Goal: Information Seeking & Learning: Understand process/instructions

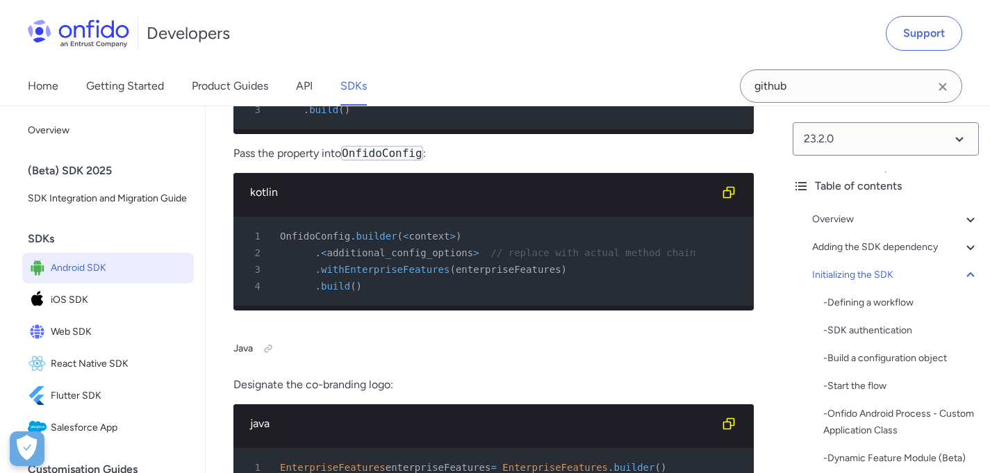
scroll to position [9233, 0]
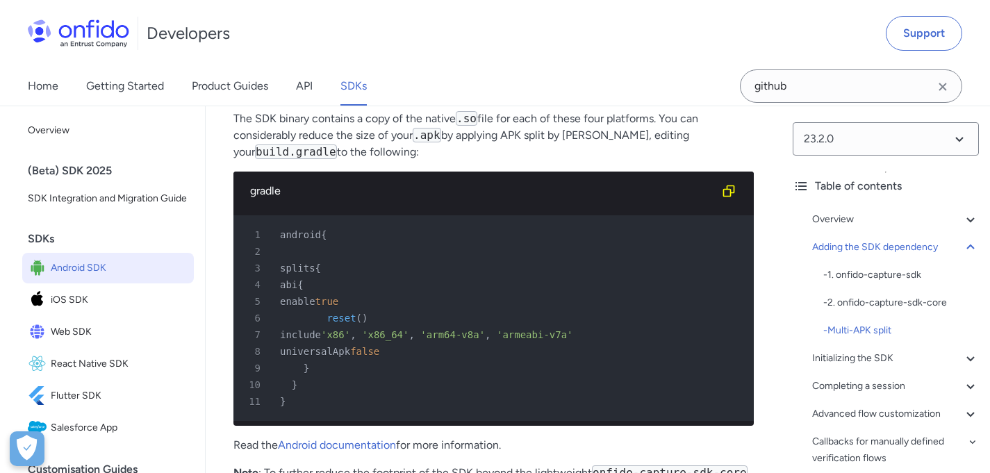
scroll to position [3083, 0]
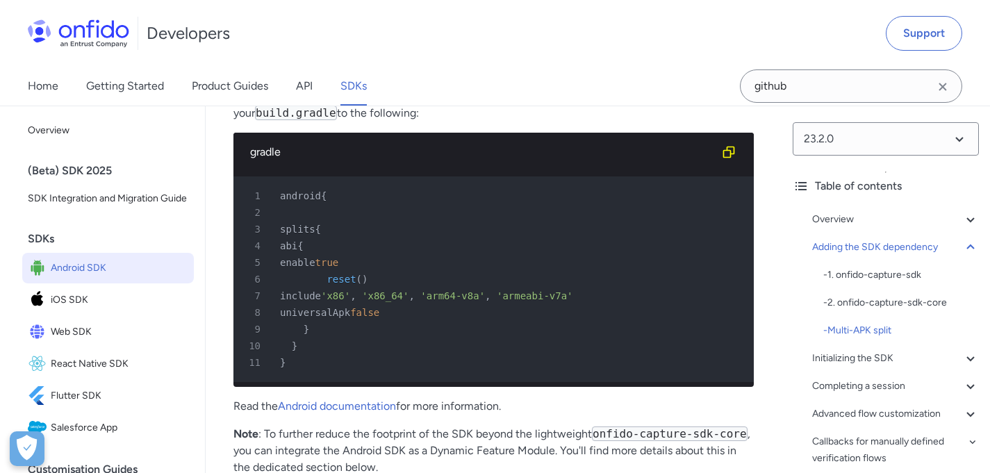
click at [297, 254] on div "4 abi {" at bounding box center [486, 246] width 495 height 17
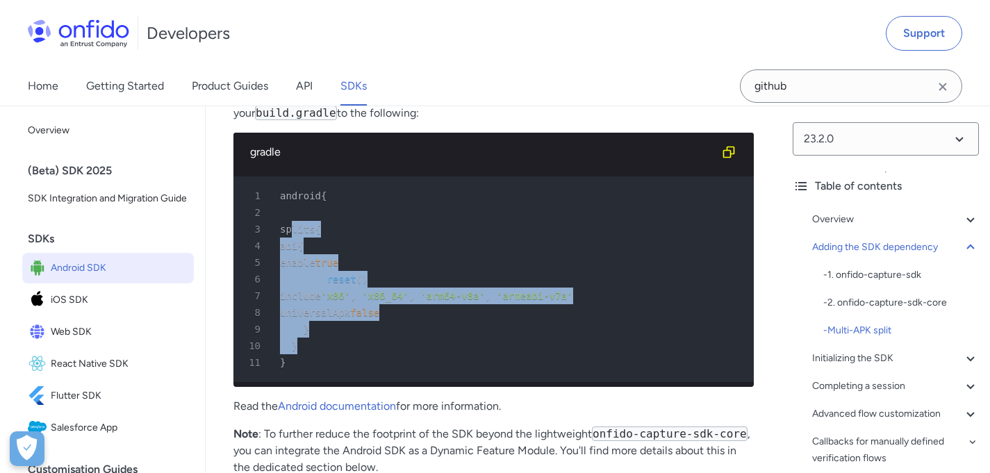
drag, startPoint x: 290, startPoint y: 267, endPoint x: 370, endPoint y: 388, distance: 144.9
click at [370, 382] on pre "1 android { 2 3 splits { 4 abi { 5 enable true 6 reset ( ) 7 include 'x86' , 'x…" at bounding box center [493, 279] width 520 height 206
copy pre "splits { 4 abi { 5 enable true 6 reset ( ) 7 include 'x86' , 'x86_64' , 'arm64-…"
click at [321, 235] on span "{" at bounding box center [318, 229] width 6 height 11
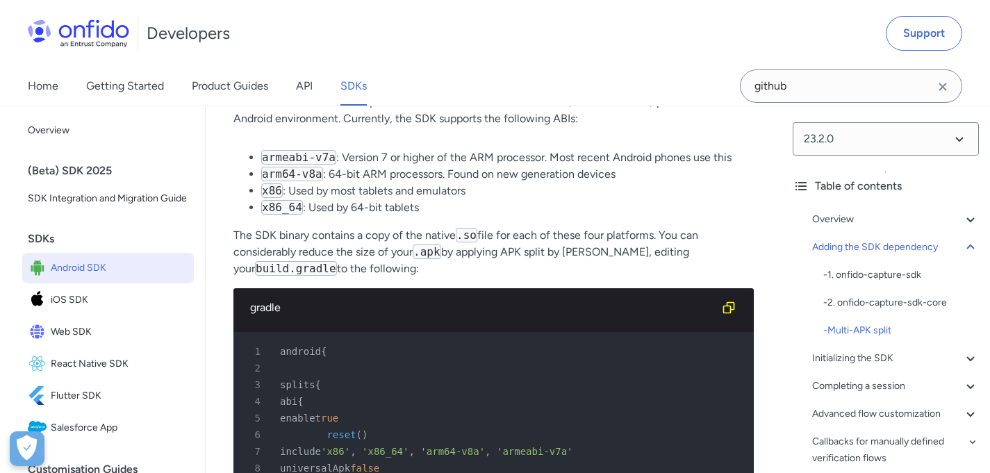
scroll to position [2926, 0]
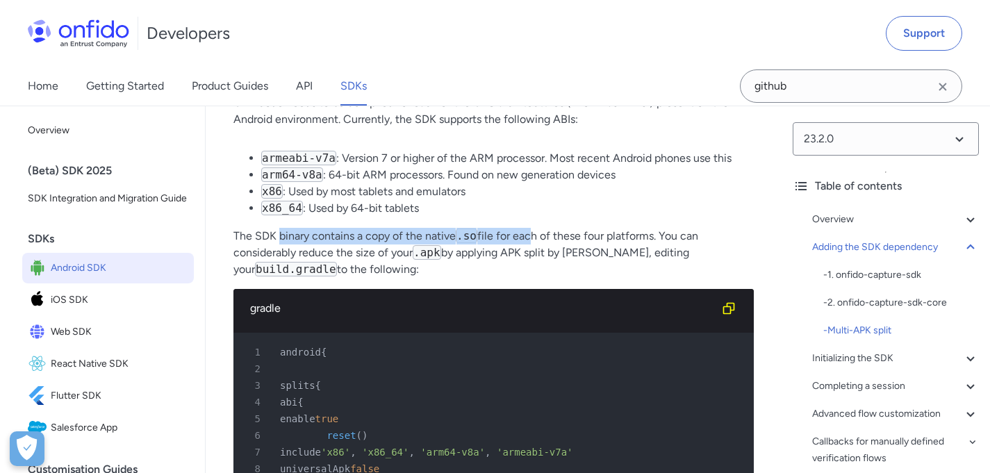
drag, startPoint x: 281, startPoint y: 280, endPoint x: 554, endPoint y: 275, distance: 273.7
click at [543, 276] on p "The SDK binary contains a copy of the native .so file for each of these four pl…" at bounding box center [493, 253] width 520 height 50
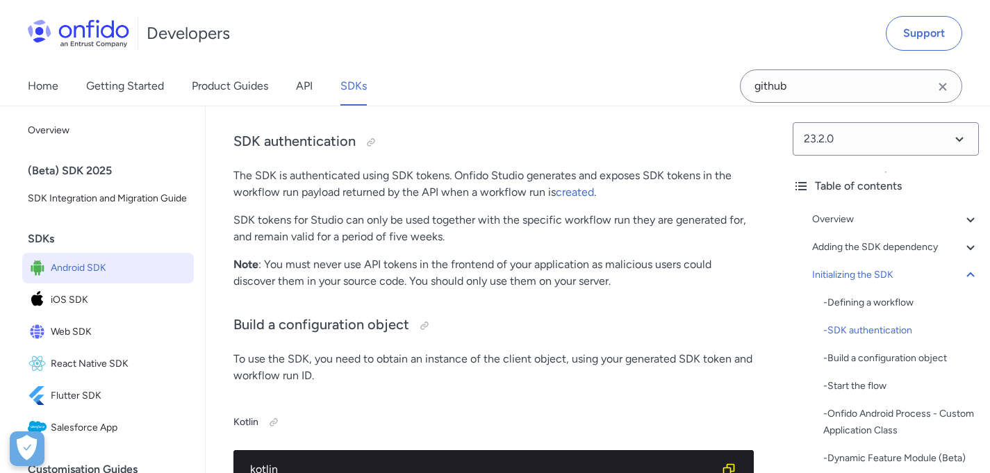
scroll to position [4025, 0]
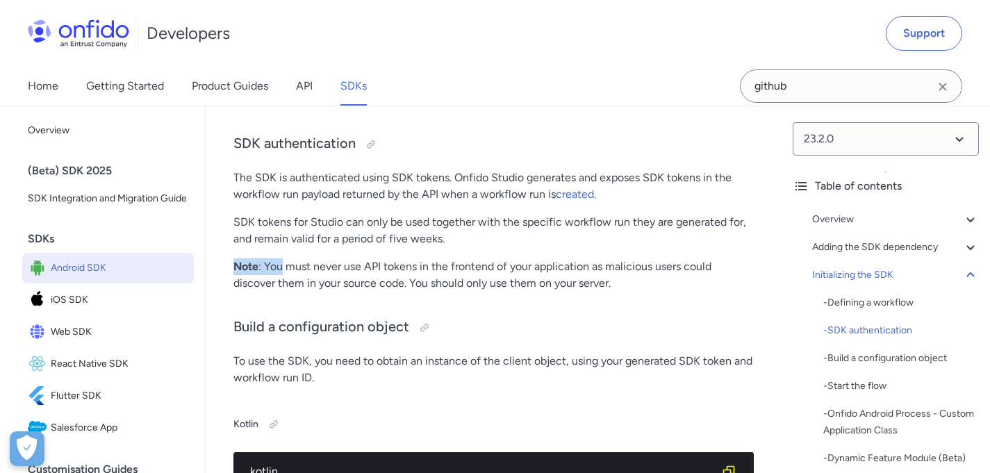
drag, startPoint x: 362, startPoint y: 308, endPoint x: 561, endPoint y: 309, distance: 198.7
click at [614, 292] on p "Note : You must never use API tokens in the frontend of your application as mal…" at bounding box center [493, 274] width 520 height 33
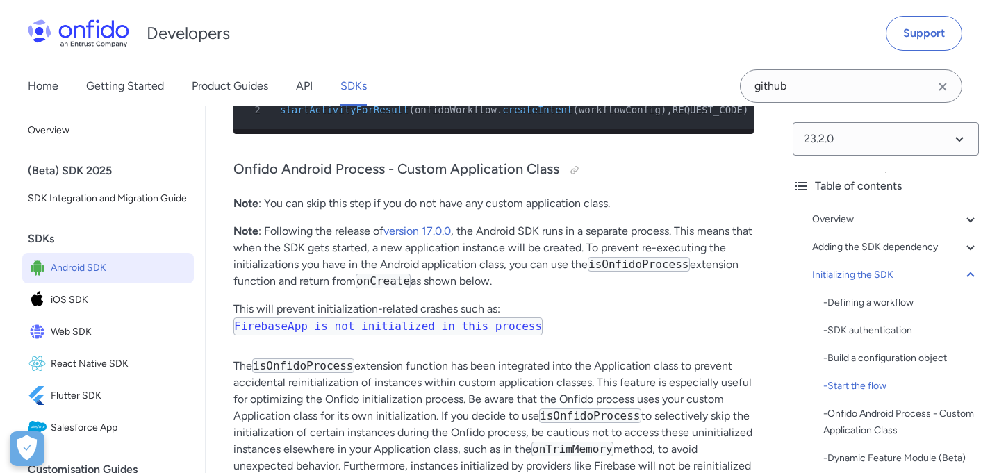
scroll to position [4810, 0]
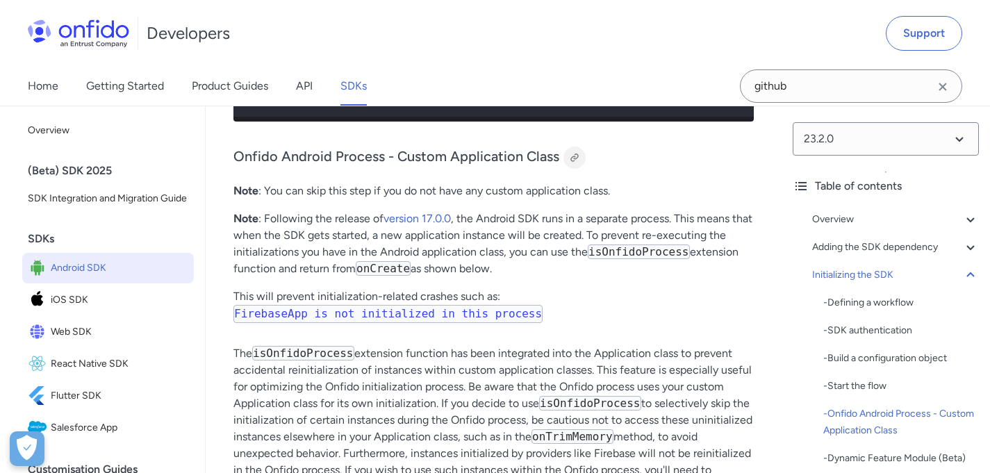
click at [569, 163] on div at bounding box center [574, 157] width 11 height 11
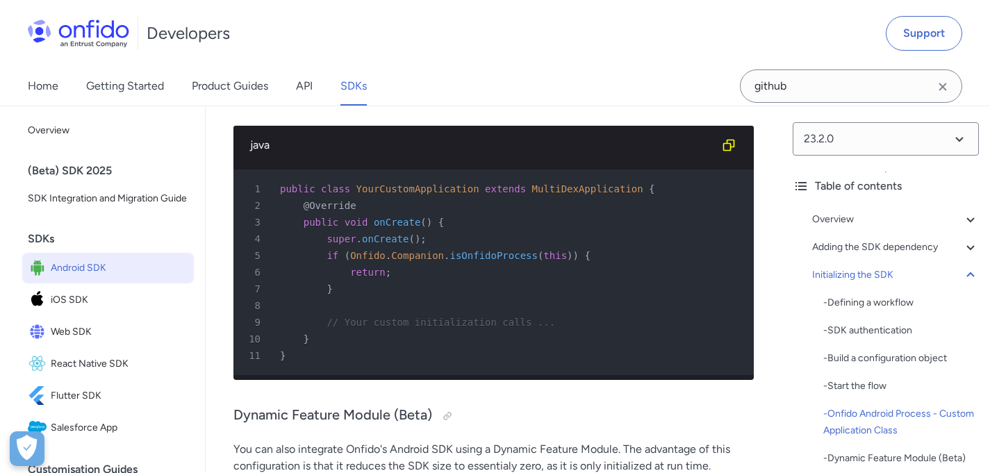
scroll to position [5546, 0]
